Goal: Browse casually

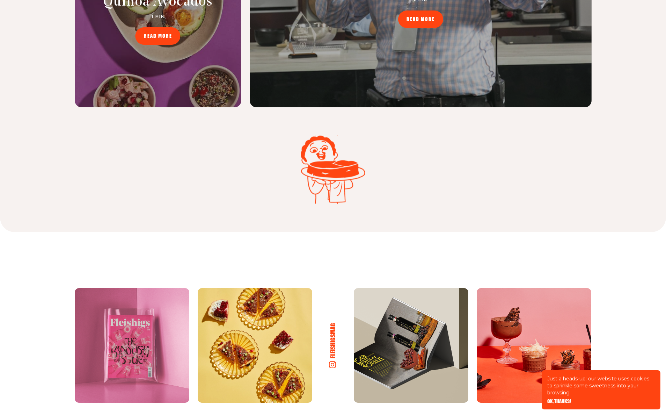
scroll to position [3828, 0]
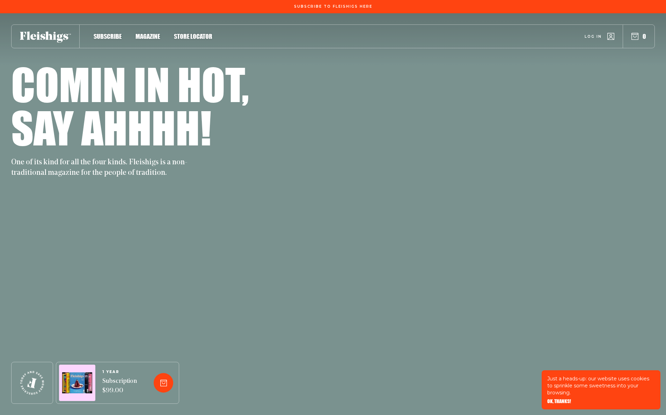
scroll to position [3828, 0]
